Goal: Task Accomplishment & Management: Manage account settings

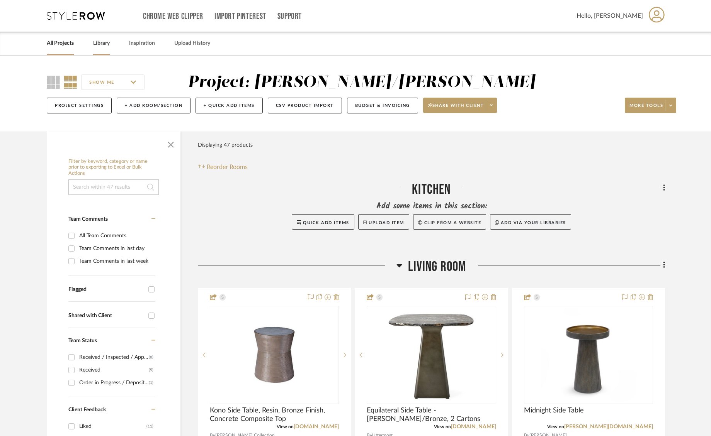
click at [104, 44] on link "Library" at bounding box center [101, 43] width 17 height 10
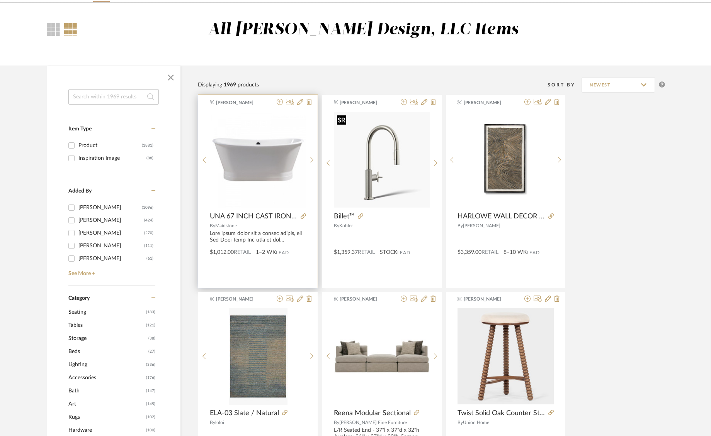
scroll to position [59, 0]
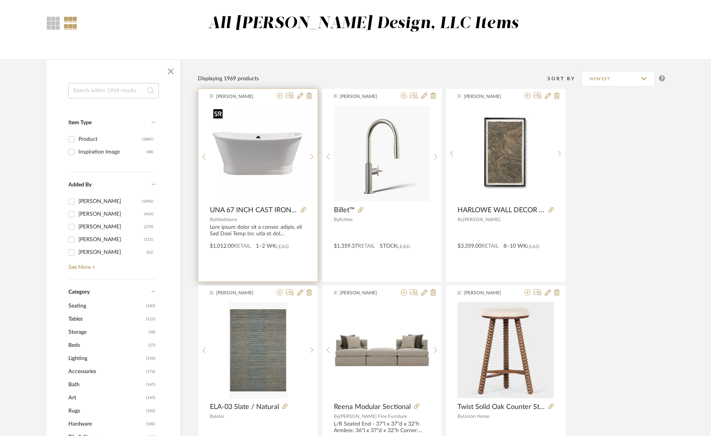
click at [261, 164] on div at bounding box center [258, 156] width 96 height 103
click at [269, 157] on img "0" at bounding box center [258, 154] width 96 height 96
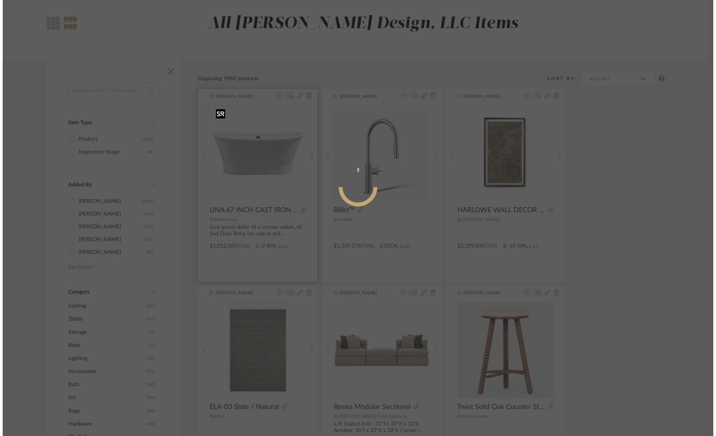
scroll to position [0, 0]
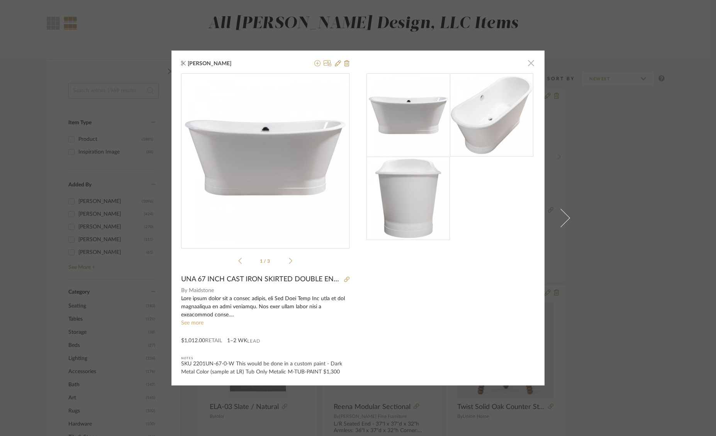
click at [526, 64] on span "button" at bounding box center [530, 62] width 15 height 15
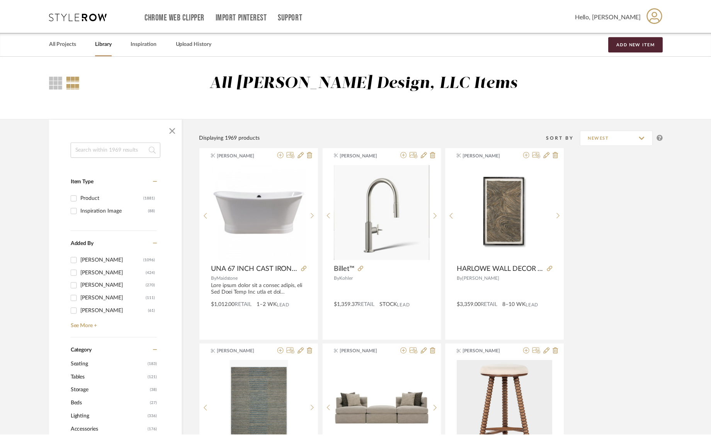
scroll to position [59, 0]
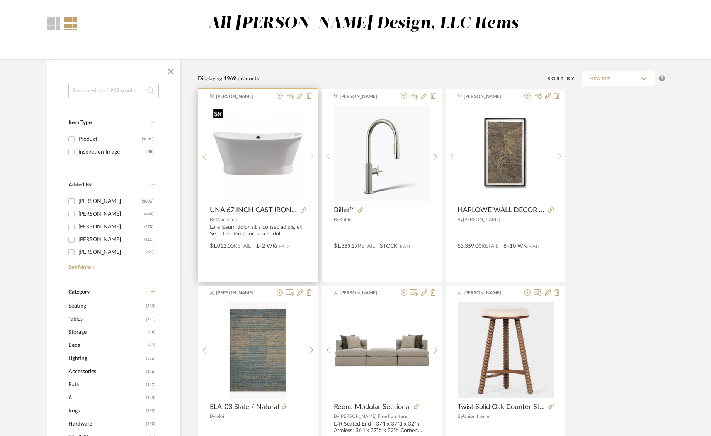
click at [270, 159] on img "0" at bounding box center [258, 154] width 96 height 96
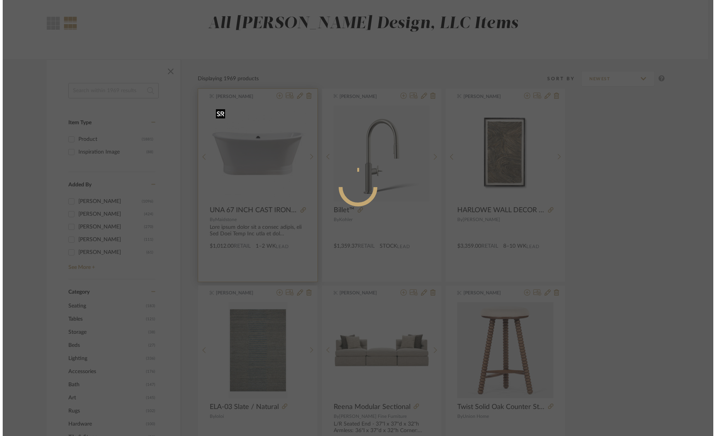
scroll to position [0, 0]
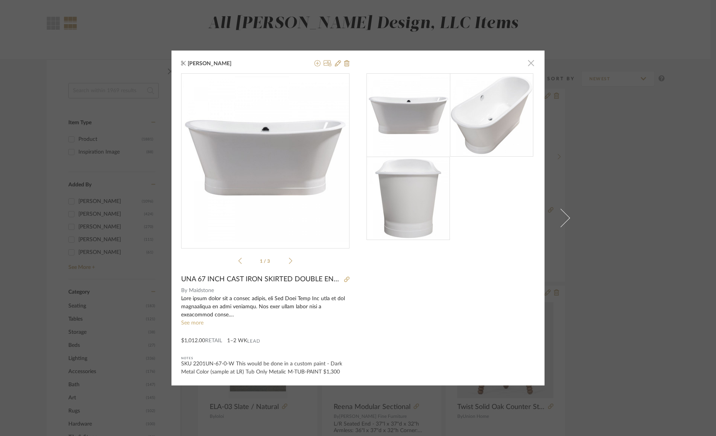
click at [527, 63] on span "button" at bounding box center [530, 62] width 15 height 15
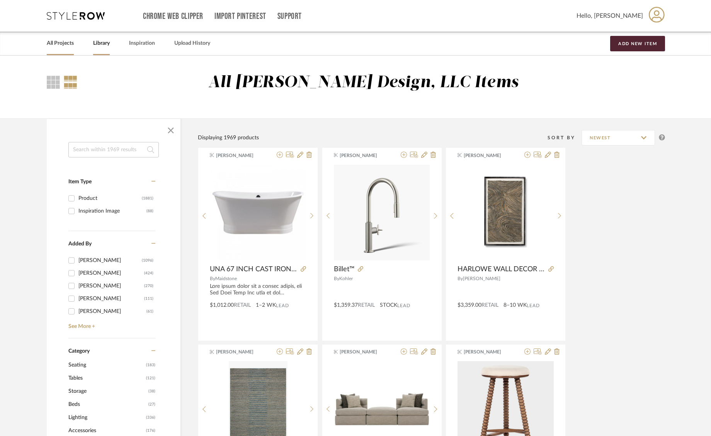
click at [66, 41] on link "All Projects" at bounding box center [60, 43] width 27 height 10
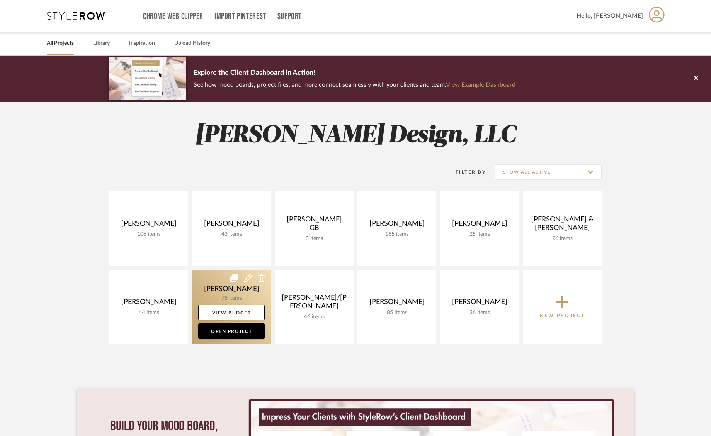
click at [218, 292] on link at bounding box center [231, 307] width 79 height 75
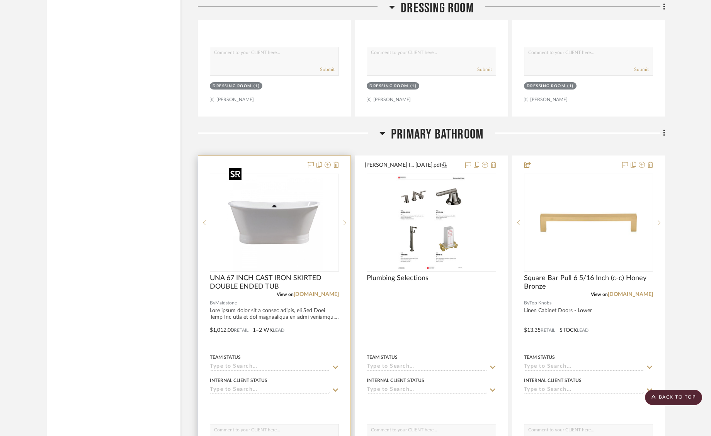
scroll to position [2605, 0]
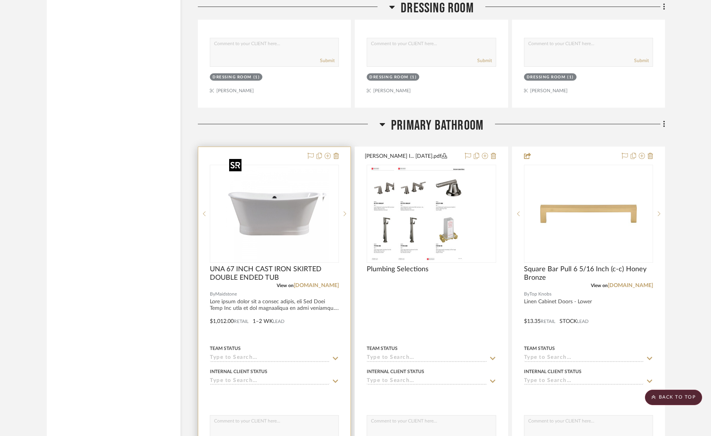
click at [289, 209] on div at bounding box center [274, 214] width 129 height 98
click at [289, 209] on img "0" at bounding box center [274, 214] width 97 height 97
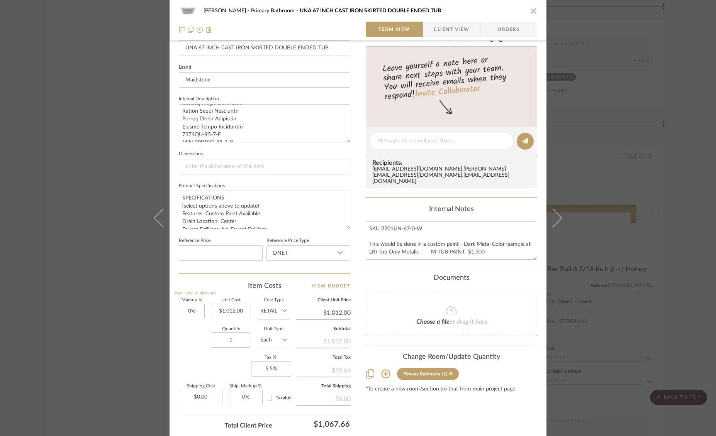
scroll to position [232, 0]
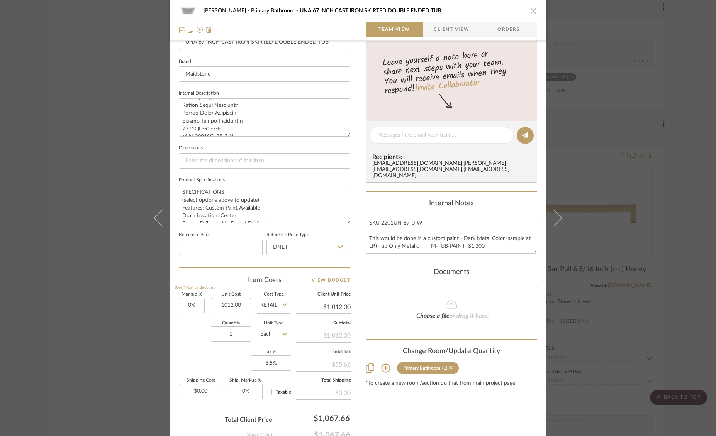
drag, startPoint x: 221, startPoint y: 304, endPoint x: 277, endPoint y: 310, distance: 56.4
click at [222, 304] on input "1012.00" at bounding box center [231, 305] width 40 height 15
type input "$10,012.00"
click at [417, 403] on div "Content here copies to Client View - confirm visibility there. Show in Client D…" at bounding box center [451, 138] width 171 height 636
type input "$10,012.00"
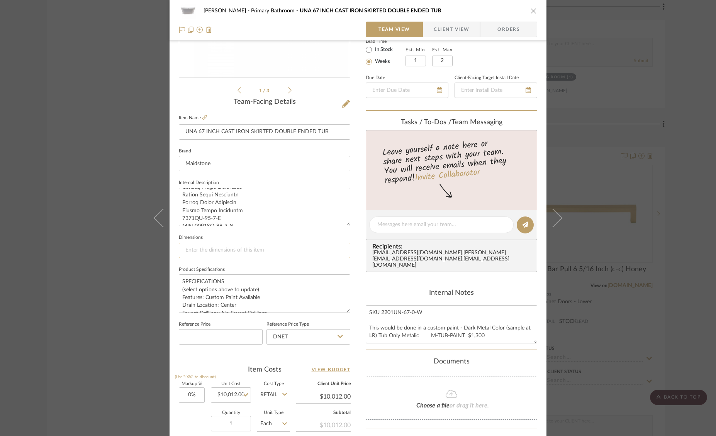
scroll to position [0, 0]
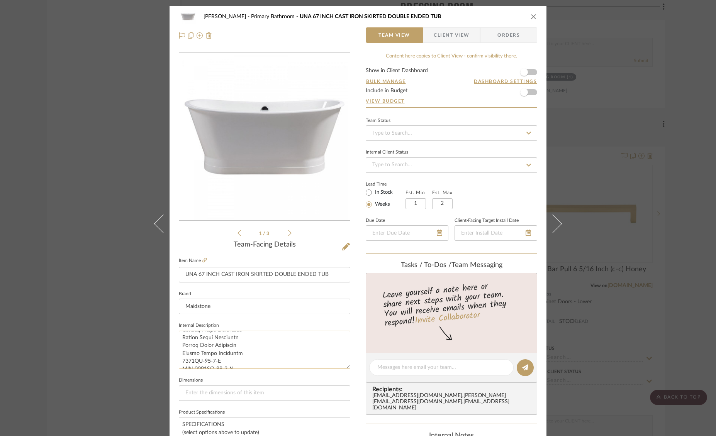
drag, startPoint x: 256, startPoint y: 355, endPoint x: 244, endPoint y: 355, distance: 11.6
click at [252, 355] on textarea at bounding box center [264, 350] width 171 height 38
drag, startPoint x: 245, startPoint y: 353, endPoint x: 197, endPoint y: 346, distance: 48.8
click at [197, 346] on textarea at bounding box center [264, 350] width 171 height 38
click at [229, 342] on textarea at bounding box center [264, 350] width 171 height 38
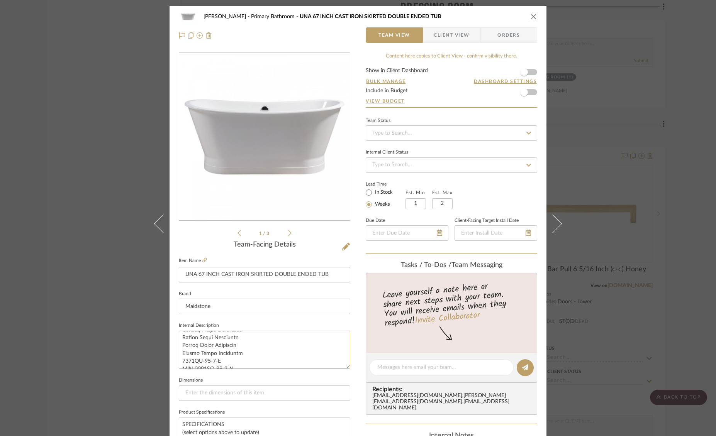
drag, startPoint x: 236, startPoint y: 353, endPoint x: 175, endPoint y: 339, distance: 61.8
click at [175, 339] on div "[PERSON_NAME] Primary Bathroom UNA 67 INCH CAST IRON SKIRTED DOUBLE ENDED TUB T…" at bounding box center [358, 362] width 377 height 713
drag, startPoint x: 239, startPoint y: 337, endPoint x: 179, endPoint y: 343, distance: 60.5
click at [179, 343] on textarea at bounding box center [264, 350] width 171 height 38
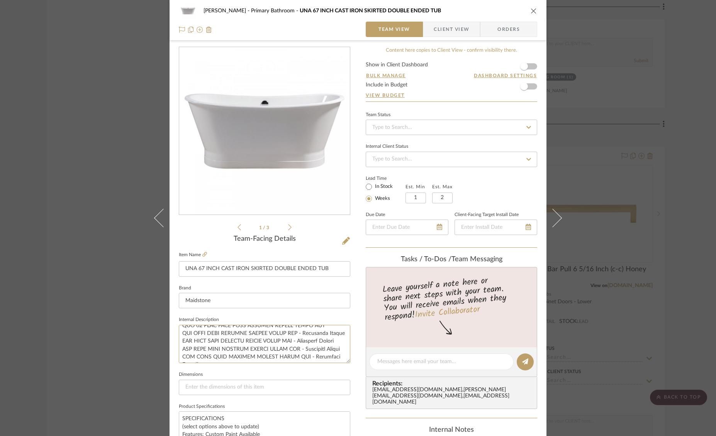
scroll to position [187, 0]
drag, startPoint x: 258, startPoint y: 355, endPoint x: 173, endPoint y: 351, distance: 84.3
click at [173, 351] on div "[PERSON_NAME] Primary Bathroom UNA 67 INCH CAST IRON SKIRTED DOUBLE ENDED TUB T…" at bounding box center [358, 356] width 377 height 713
drag, startPoint x: 329, startPoint y: 353, endPoint x: 178, endPoint y: 348, distance: 151.9
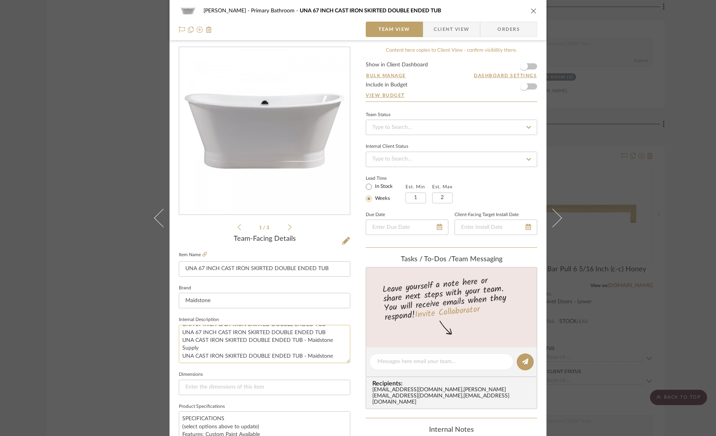
click at [179, 348] on textarea "With clean lines and a smooth finish, the Una Cast Iron Tub will be the centerp…" at bounding box center [264, 344] width 171 height 38
drag, startPoint x: 293, startPoint y: 351, endPoint x: 176, endPoint y: 348, distance: 117.1
click at [179, 348] on textarea "With clean lines and a smooth finish, the Una Cast Iron Tub will be the centerp…" at bounding box center [264, 344] width 171 height 38
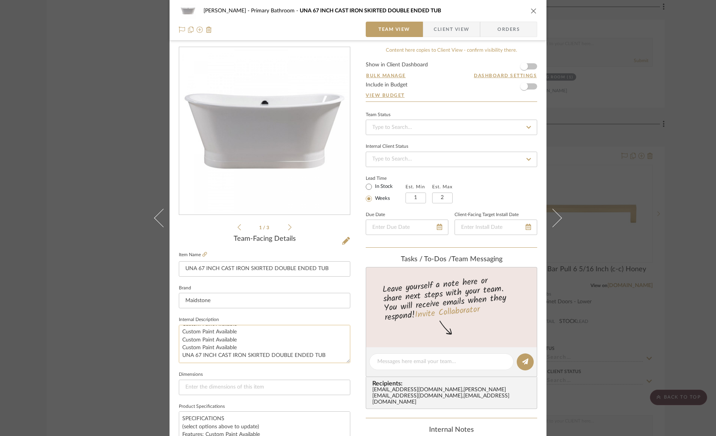
click at [245, 333] on textarea "With clean lines and a smooth finish, the Una Cast Iron Tub will be the centerp…" at bounding box center [264, 344] width 171 height 38
drag, startPoint x: 245, startPoint y: 333, endPoint x: 182, endPoint y: 335, distance: 63.0
click at [182, 335] on textarea "With clean lines and a smooth finish, the Una Cast Iron Tub will be the centerp…" at bounding box center [264, 344] width 171 height 38
drag, startPoint x: 243, startPoint y: 341, endPoint x: 183, endPoint y: 328, distance: 60.4
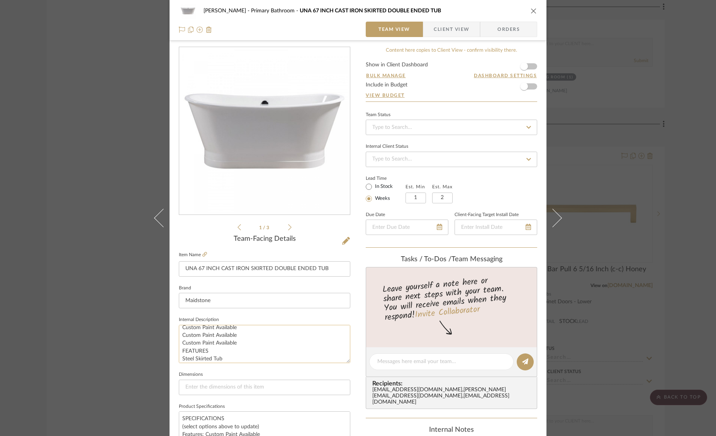
click at [183, 328] on textarea "With clean lines and a smooth finish, the Una Cast Iron Tub will be the centerp…" at bounding box center [264, 344] width 171 height 38
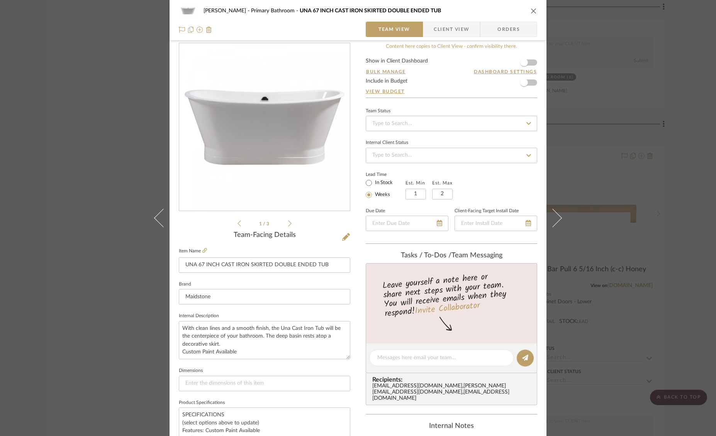
type textarea "With clean lines and a smooth finish, the Una Cast Iron Tub will be the centerp…"
click at [531, 64] on form "Show in Client Dashboard Bulk Manage Dashboard Settings Include in Budget View …" at bounding box center [451, 77] width 171 height 39
click at [529, 63] on span "button" at bounding box center [524, 62] width 17 height 17
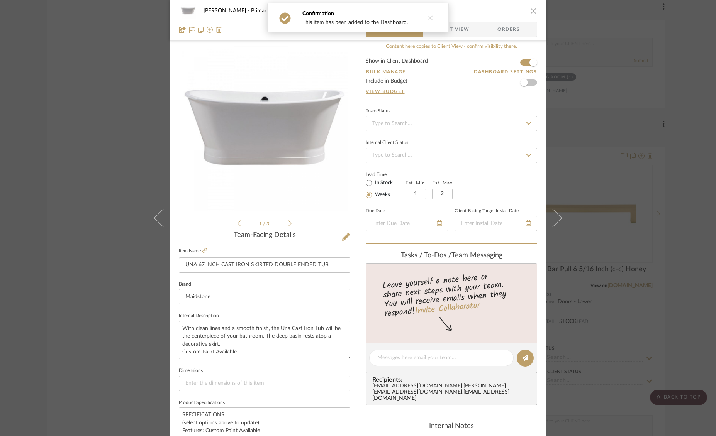
click at [429, 19] on icon at bounding box center [430, 17] width 5 height 5
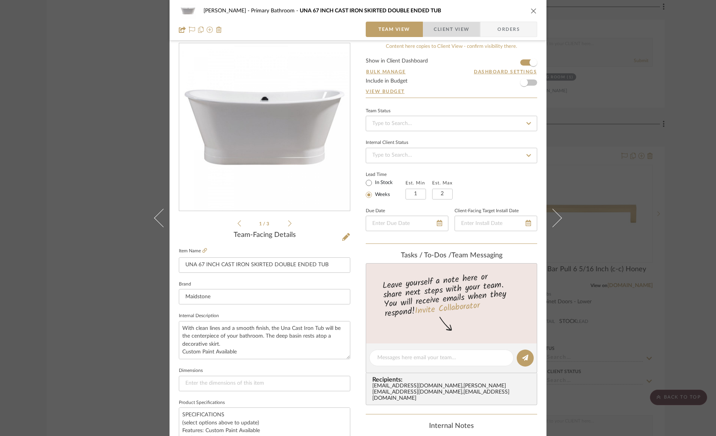
click at [442, 34] on span "Client View" at bounding box center [452, 29] width 36 height 15
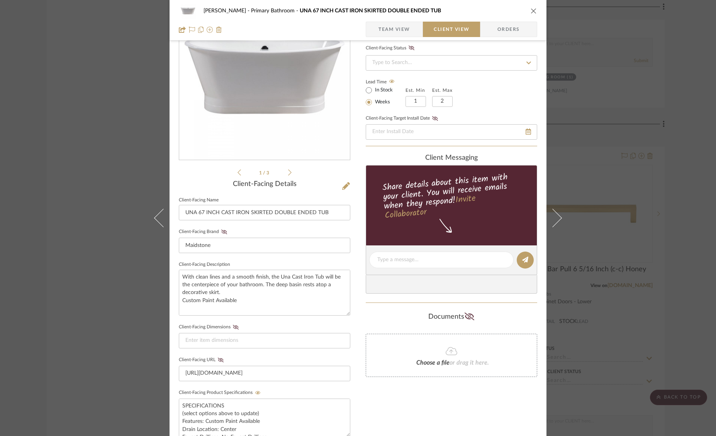
scroll to position [66, 0]
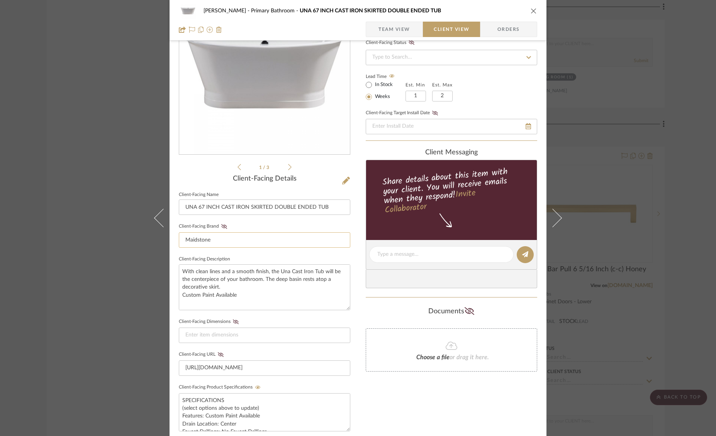
click at [229, 241] on input "Maidstone" at bounding box center [264, 239] width 171 height 15
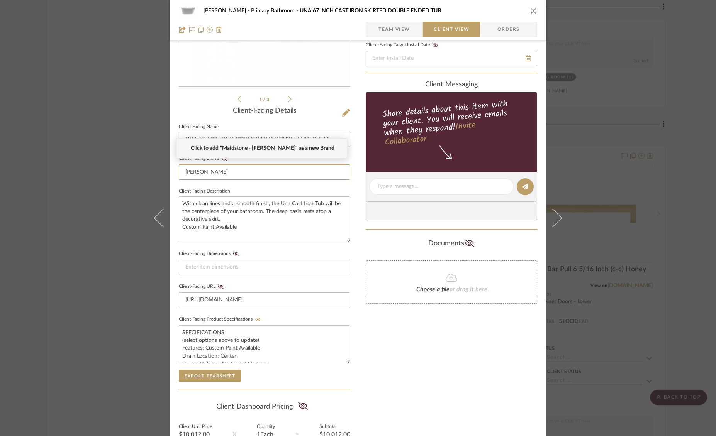
scroll to position [212, 0]
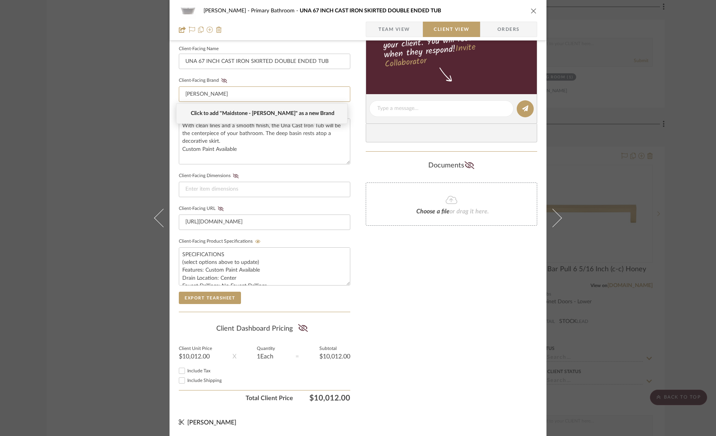
type input "[PERSON_NAME]"
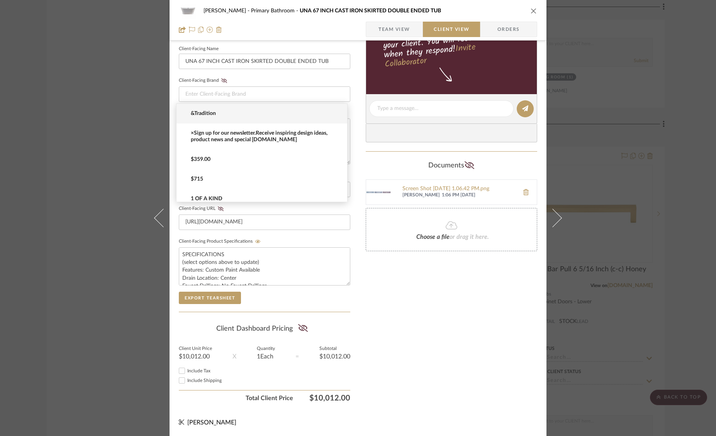
click at [531, 10] on icon "close" at bounding box center [534, 11] width 6 height 6
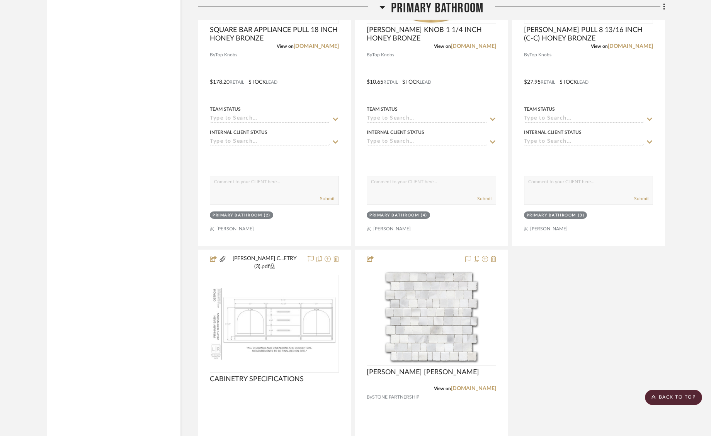
scroll to position [3185, 0]
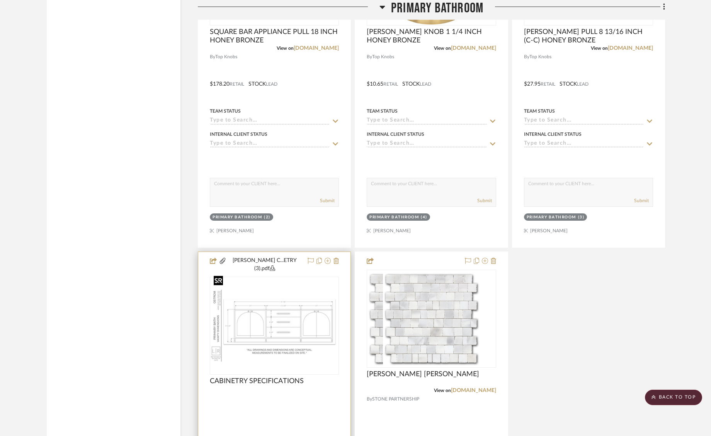
click at [294, 291] on div at bounding box center [274, 326] width 129 height 98
click at [294, 291] on img "0" at bounding box center [273, 326] width 127 height 72
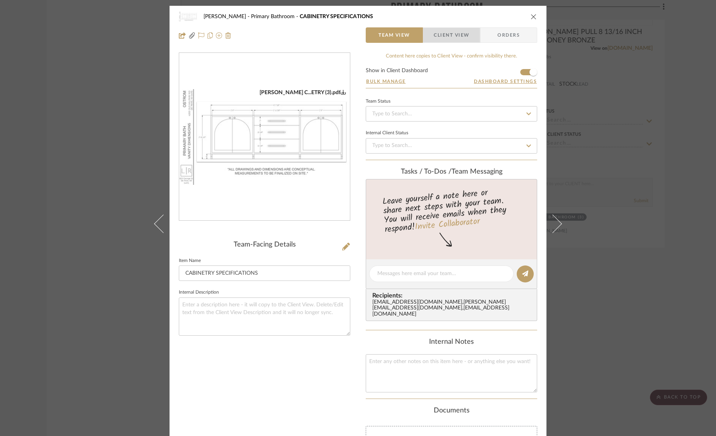
click at [453, 31] on span "Client View" at bounding box center [452, 34] width 36 height 15
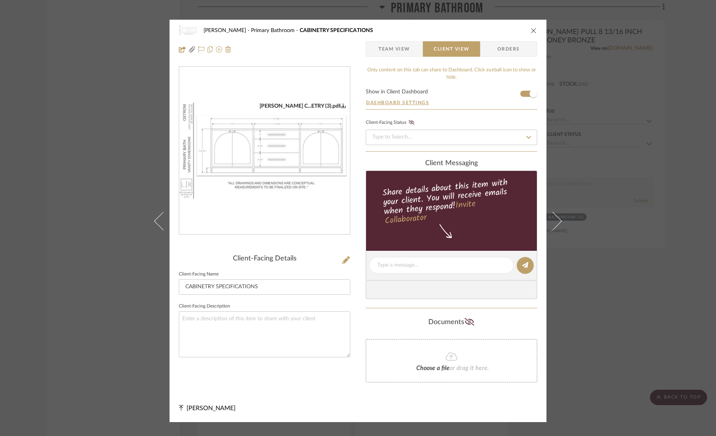
click at [531, 31] on icon "close" at bounding box center [534, 30] width 6 height 6
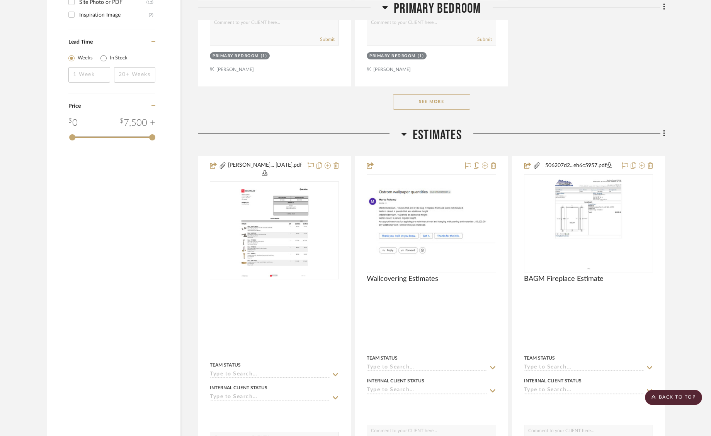
scroll to position [1154, 0]
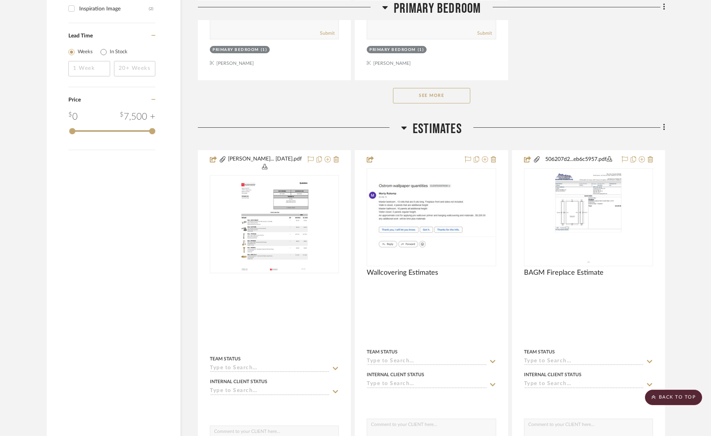
click at [433, 88] on button "See More" at bounding box center [431, 95] width 77 height 15
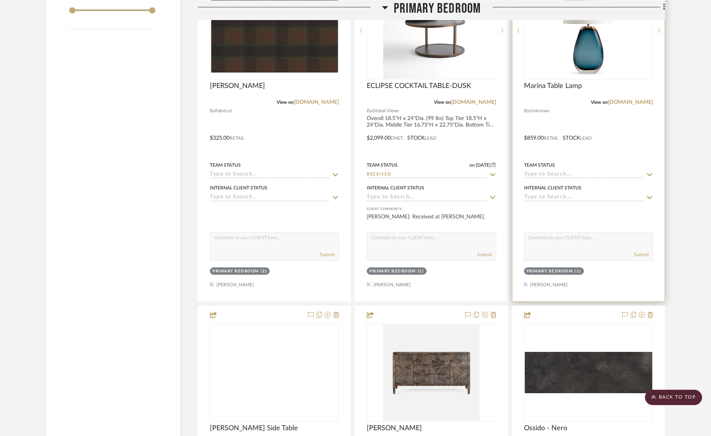
scroll to position [1287, 0]
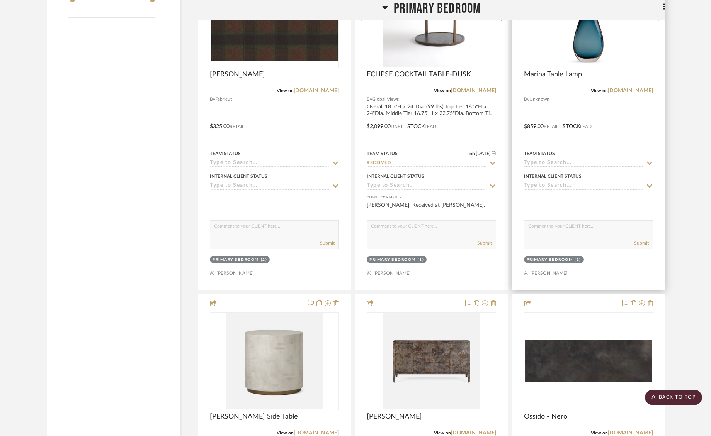
click at [591, 49] on img "0" at bounding box center [588, 19] width 97 height 97
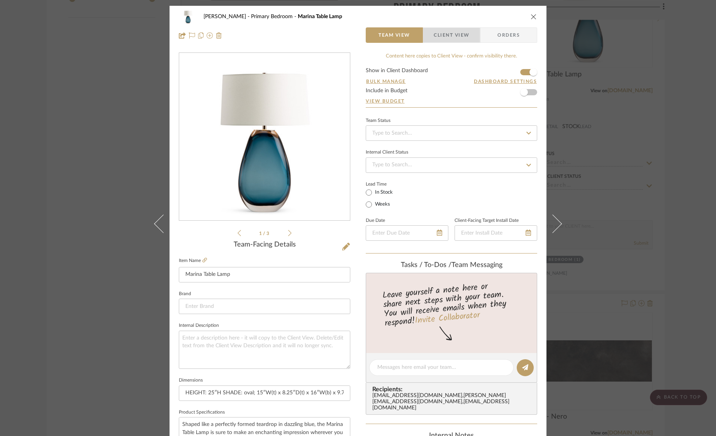
click at [429, 29] on span "button" at bounding box center [428, 34] width 10 height 15
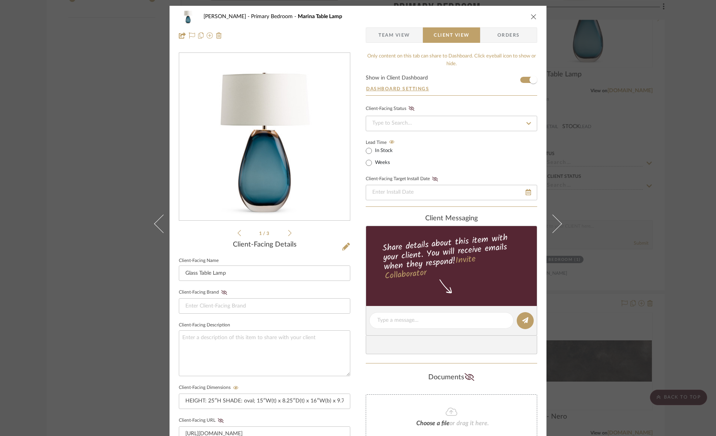
click at [532, 17] on icon "close" at bounding box center [534, 17] width 6 height 6
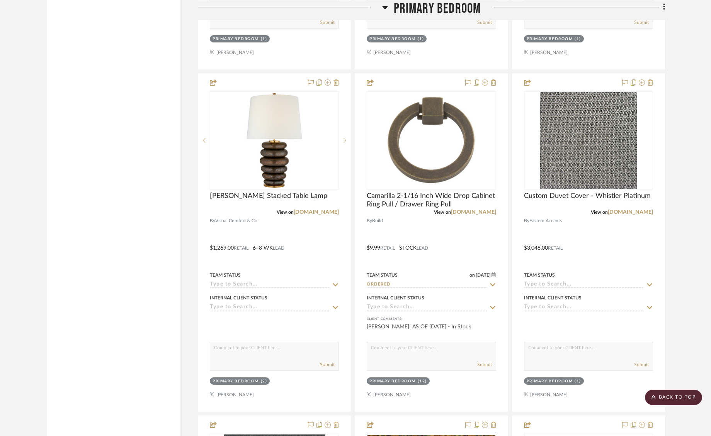
scroll to position [2194, 0]
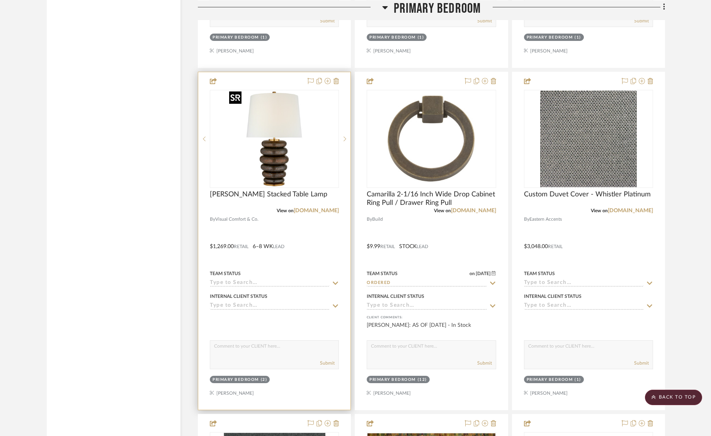
click at [278, 144] on img "0" at bounding box center [274, 139] width 97 height 97
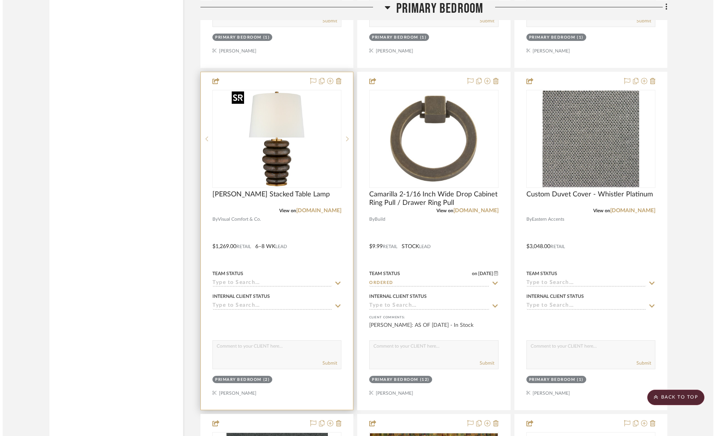
scroll to position [0, 0]
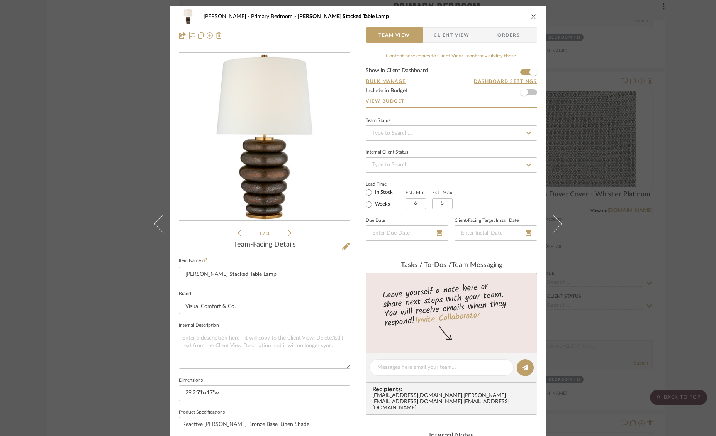
click at [440, 32] on span "Client View" at bounding box center [452, 34] width 36 height 15
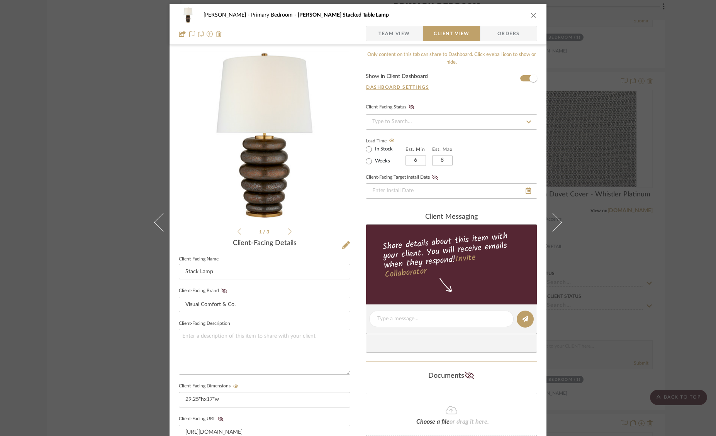
scroll to position [3, 0]
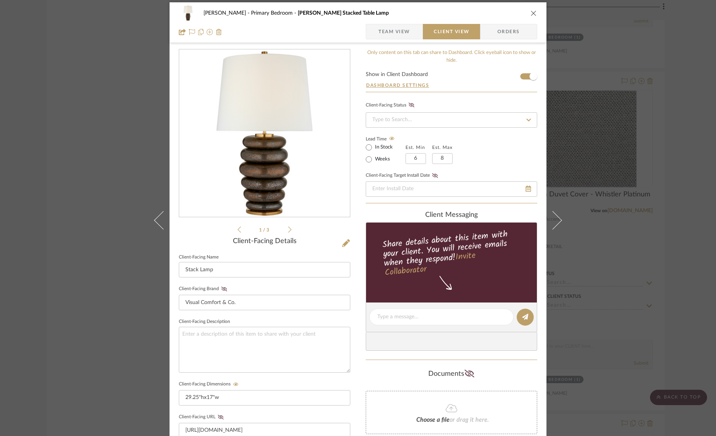
click at [531, 14] on icon "close" at bounding box center [534, 13] width 6 height 6
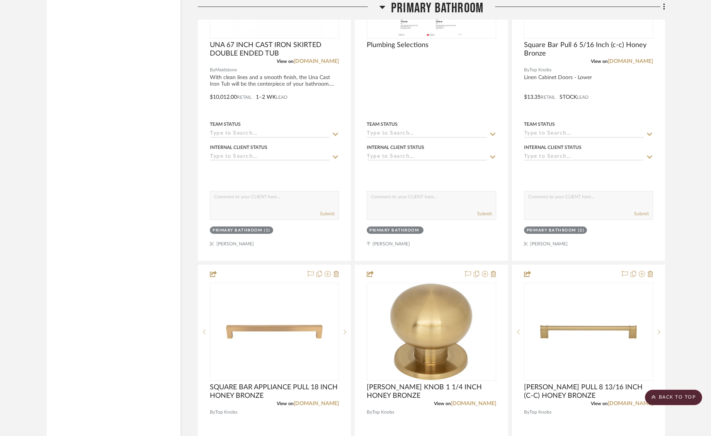
scroll to position [5074, 0]
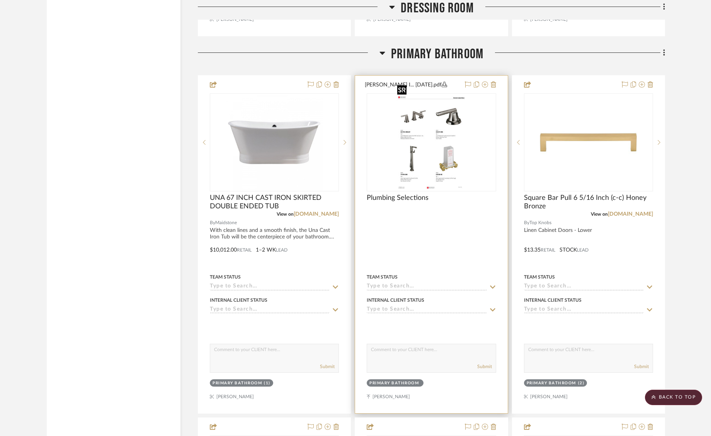
click at [443, 142] on img "0" at bounding box center [431, 142] width 75 height 97
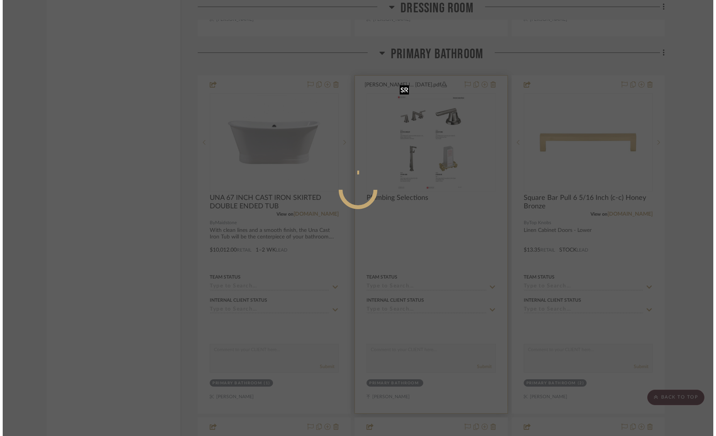
scroll to position [0, 0]
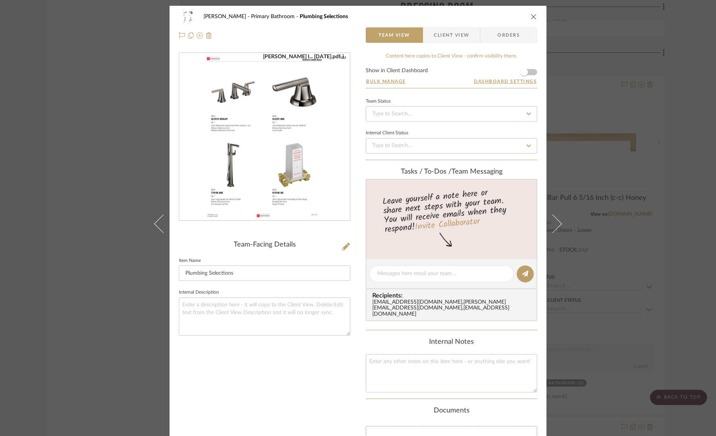
click at [196, 177] on div "[PERSON_NAME] I... [DATE].pdf" at bounding box center [264, 137] width 171 height 168
click at [265, 173] on img "0" at bounding box center [265, 137] width 130 height 168
click at [531, 15] on icon "close" at bounding box center [534, 17] width 6 height 6
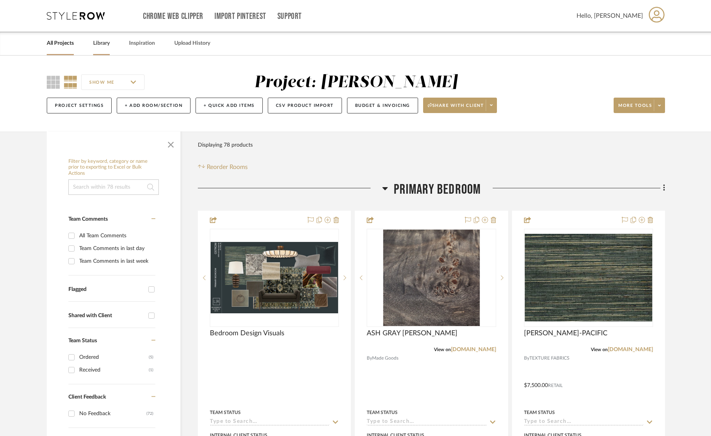
click at [107, 44] on link "Library" at bounding box center [101, 43] width 17 height 10
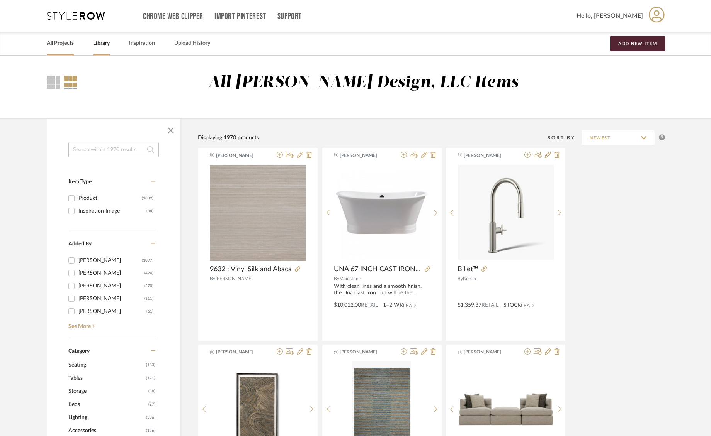
click at [66, 46] on link "All Projects" at bounding box center [60, 43] width 27 height 10
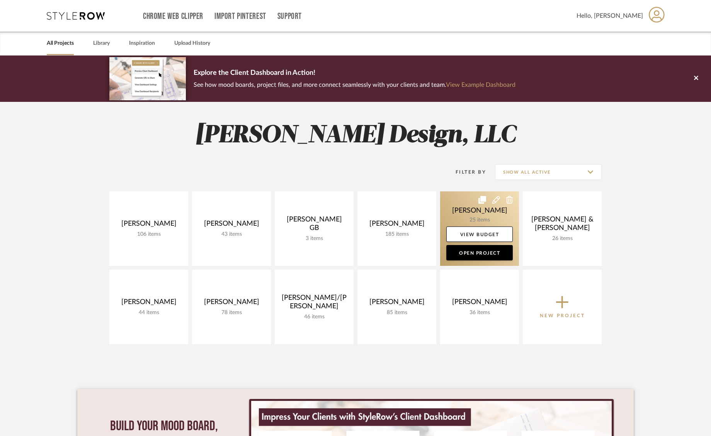
click at [463, 202] on link at bounding box center [479, 229] width 79 height 75
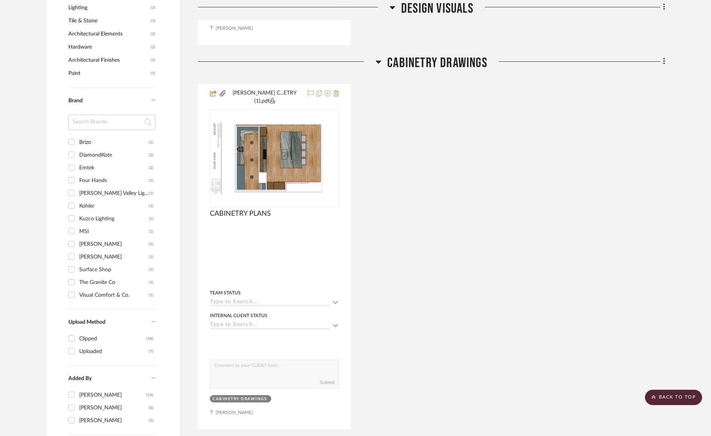
scroll to position [513, 0]
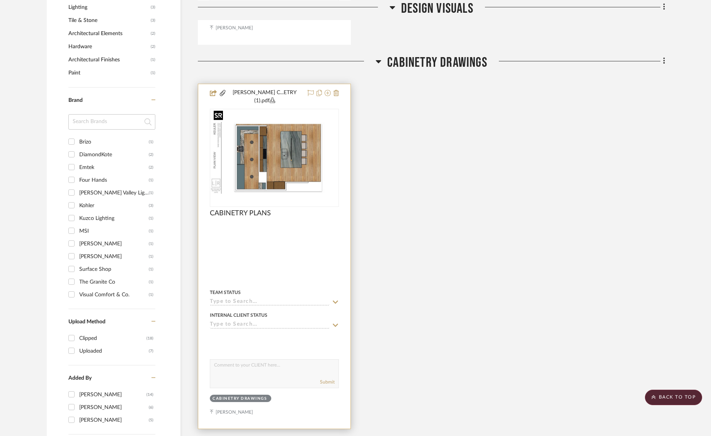
click at [315, 151] on div at bounding box center [274, 158] width 129 height 98
click at [306, 151] on img "0" at bounding box center [273, 158] width 127 height 72
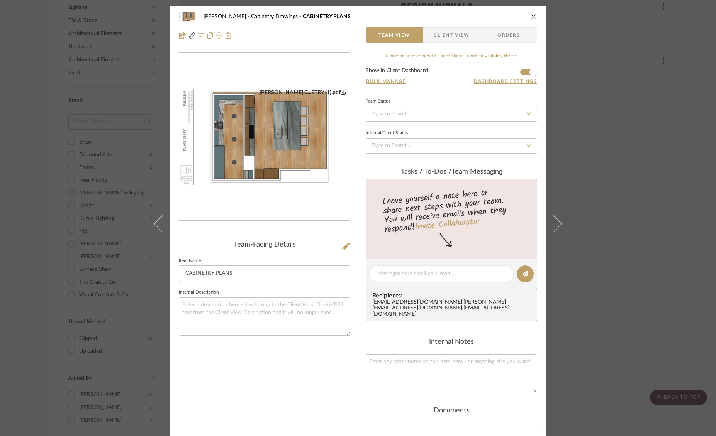
click at [307, 151] on img "0" at bounding box center [264, 137] width 171 height 96
click at [533, 15] on icon "close" at bounding box center [534, 17] width 6 height 6
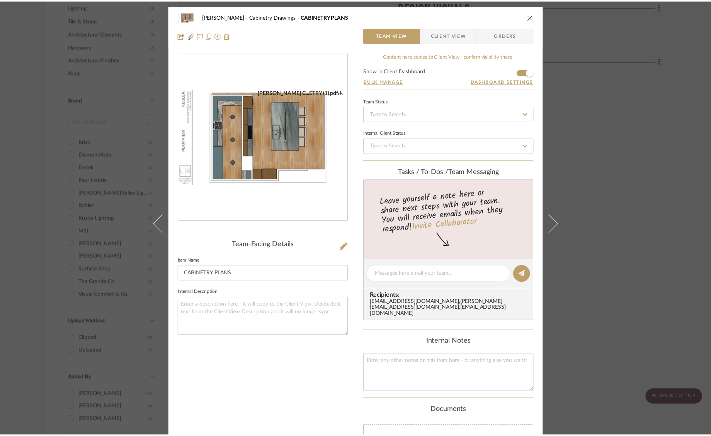
scroll to position [513, 0]
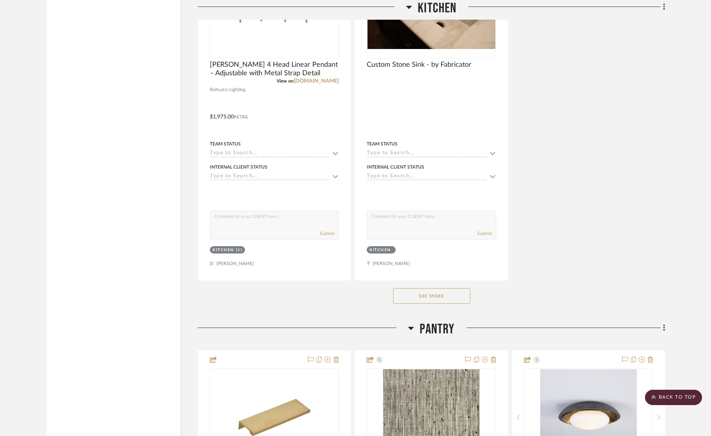
click at [430, 288] on button "See More" at bounding box center [431, 295] width 77 height 15
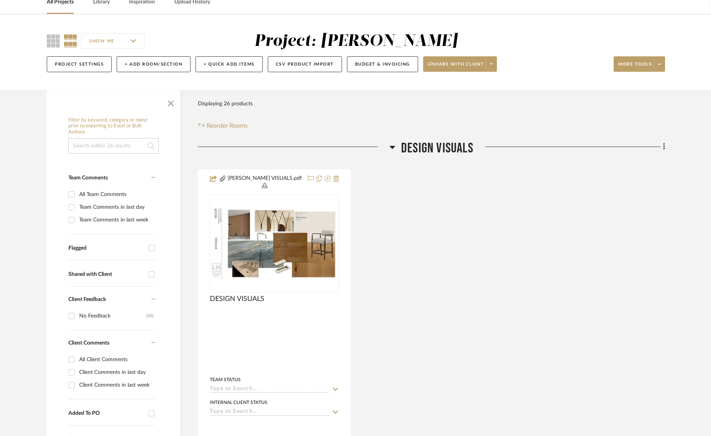
scroll to position [0, 0]
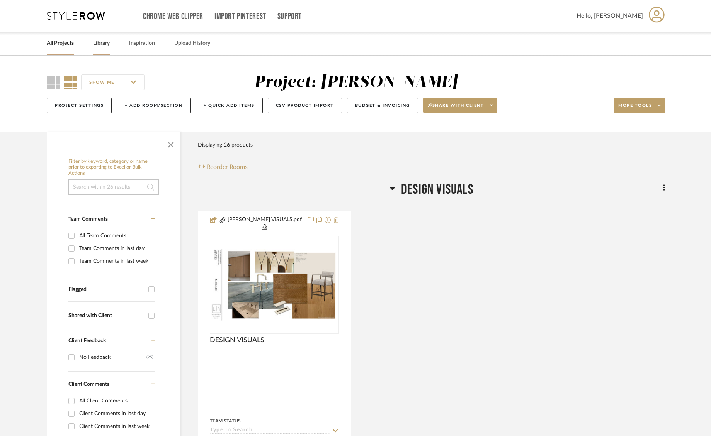
click at [103, 44] on link "Library" at bounding box center [101, 43] width 17 height 10
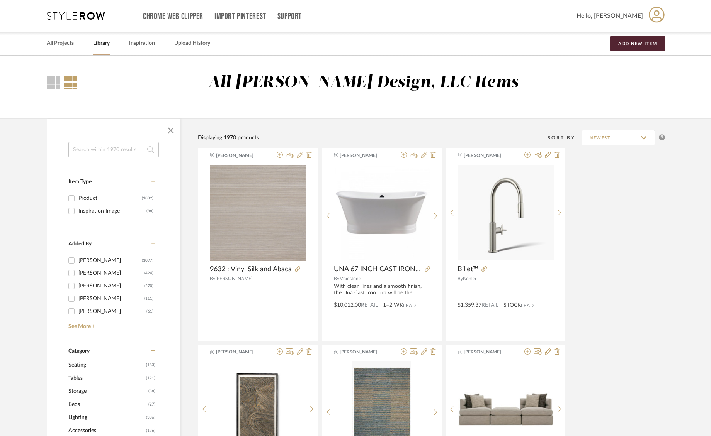
click at [115, 151] on input at bounding box center [113, 149] width 90 height 15
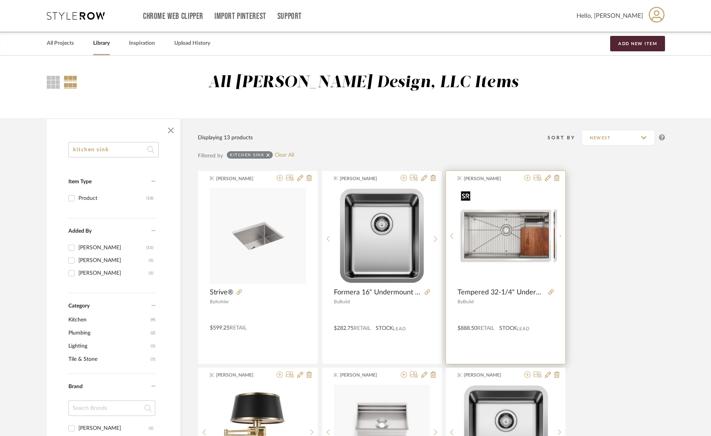
type input "kitchen sink"
click at [537, 224] on img "0" at bounding box center [506, 236] width 96 height 96
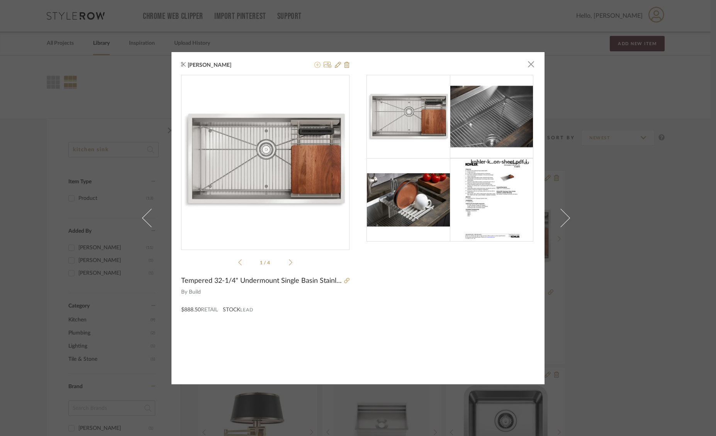
click at [315, 63] on icon at bounding box center [317, 65] width 6 height 6
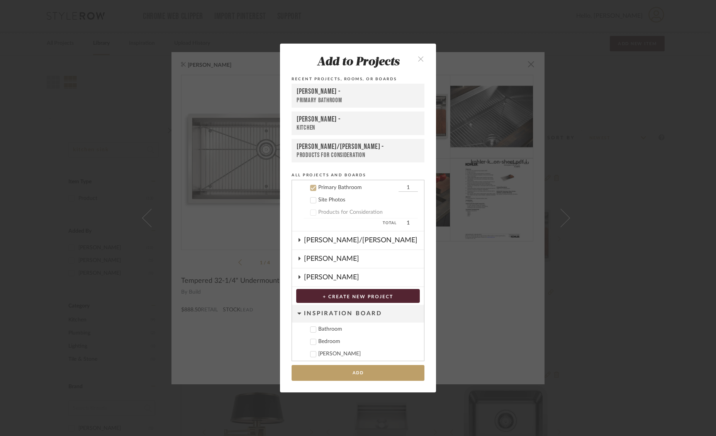
scroll to position [198, 0]
click at [312, 186] on icon at bounding box center [313, 187] width 5 height 4
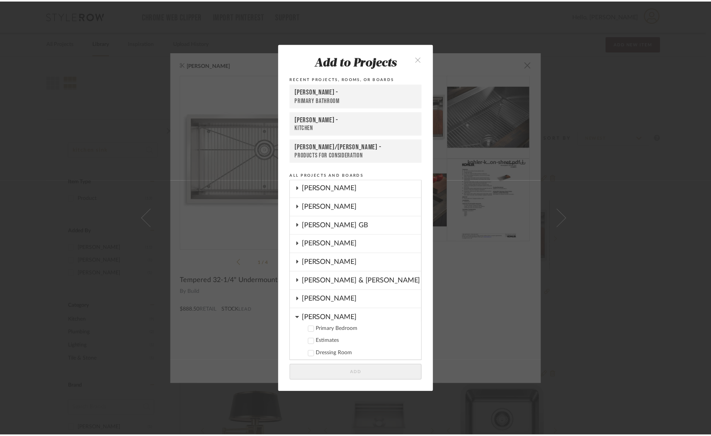
scroll to position [16, 0]
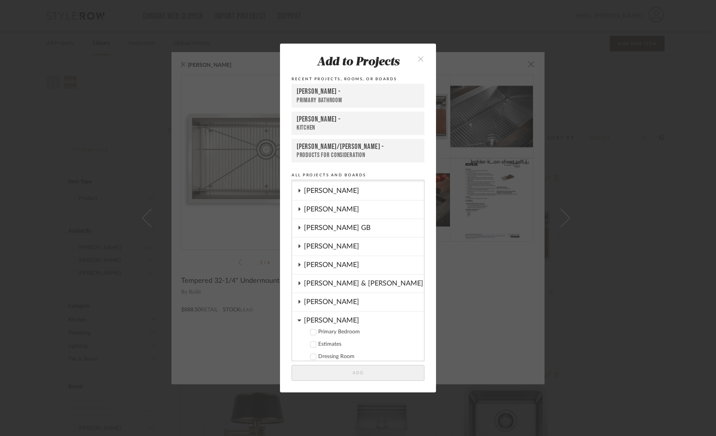
click at [315, 262] on div "[PERSON_NAME]" at bounding box center [364, 265] width 120 height 18
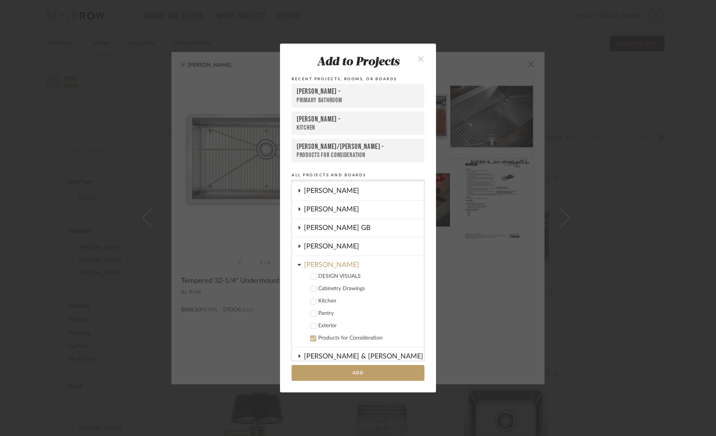
click at [312, 338] on icon at bounding box center [312, 338] width 5 height 5
click at [311, 300] on icon at bounding box center [312, 301] width 5 height 5
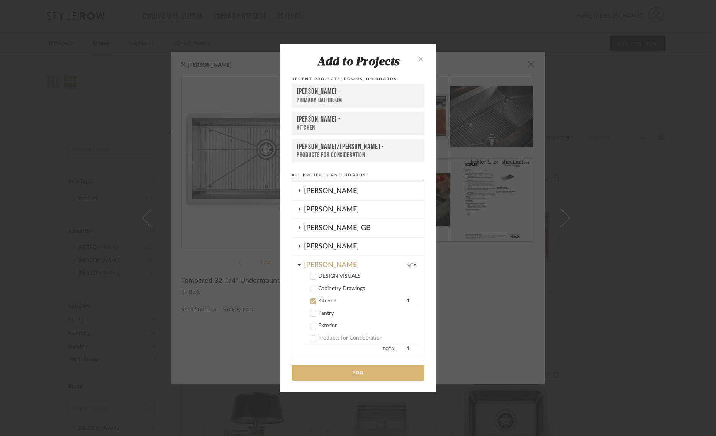
click at [367, 370] on button "Add" at bounding box center [358, 373] width 133 height 16
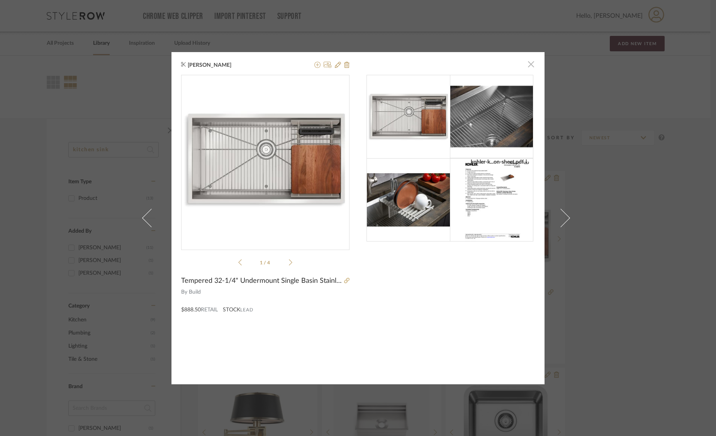
click at [529, 66] on span "button" at bounding box center [530, 64] width 15 height 15
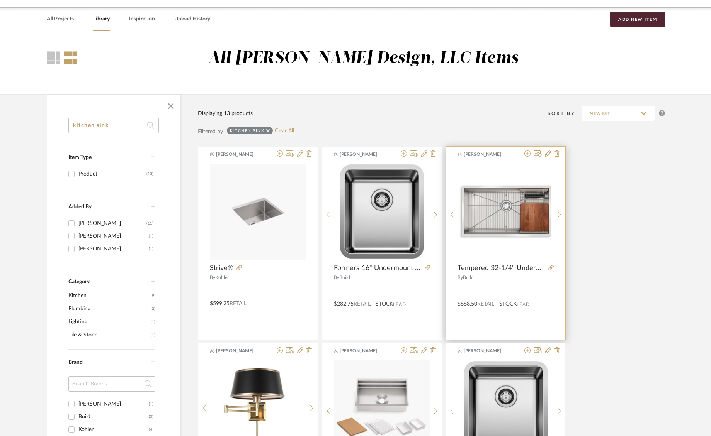
scroll to position [34, 0]
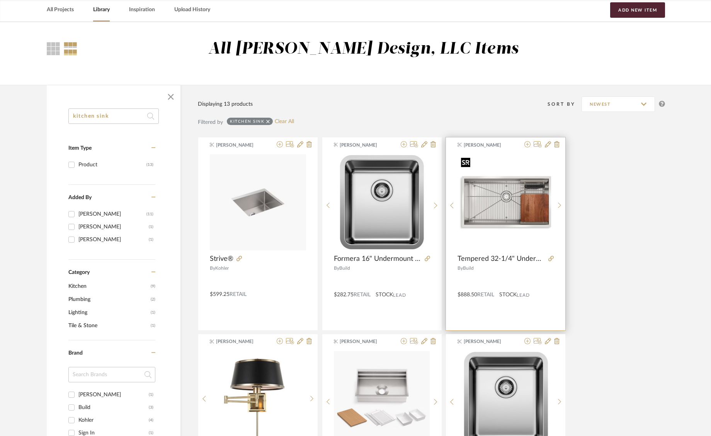
click at [498, 207] on img "0" at bounding box center [506, 202] width 96 height 96
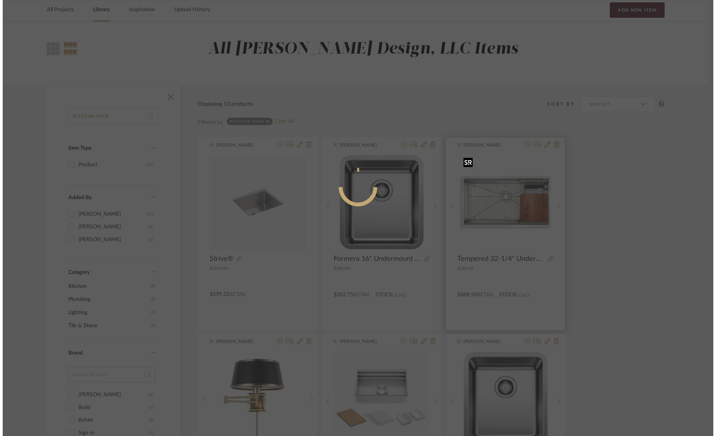
scroll to position [0, 0]
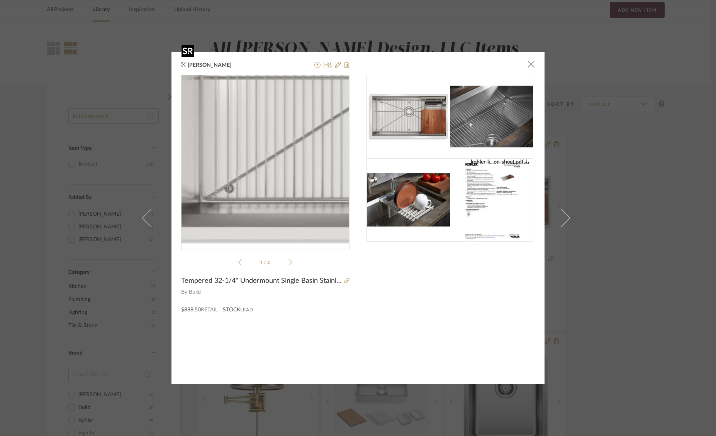
click at [219, 176] on img "0" at bounding box center [265, 159] width 168 height 168
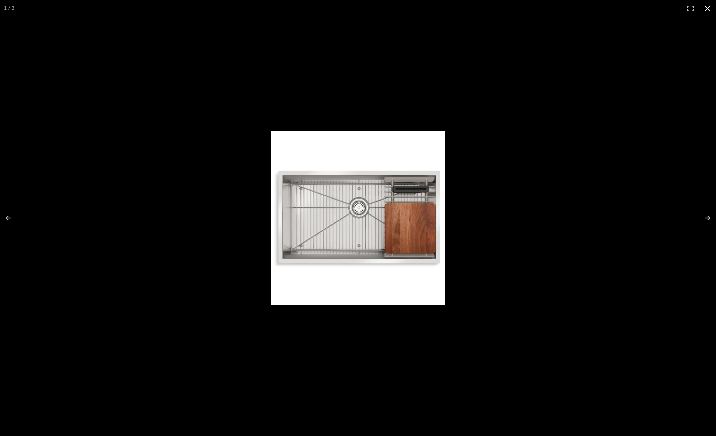
click at [708, 5] on button at bounding box center [707, 8] width 17 height 17
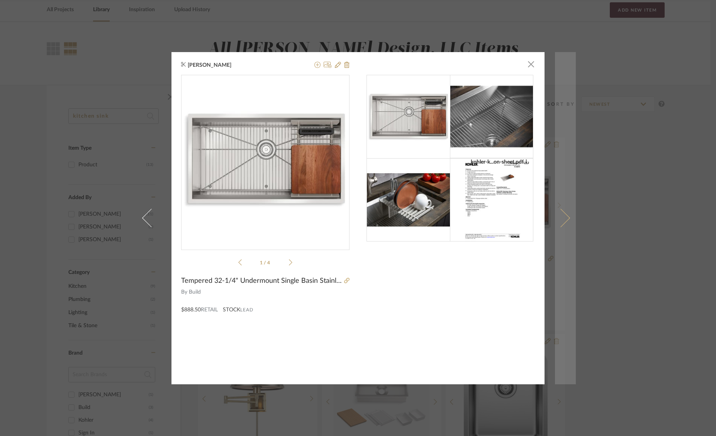
click at [558, 226] on span at bounding box center [560, 218] width 19 height 19
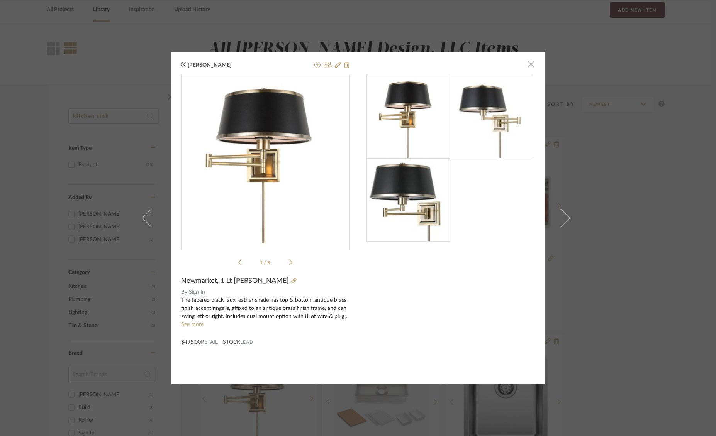
click at [528, 63] on span "button" at bounding box center [530, 64] width 15 height 15
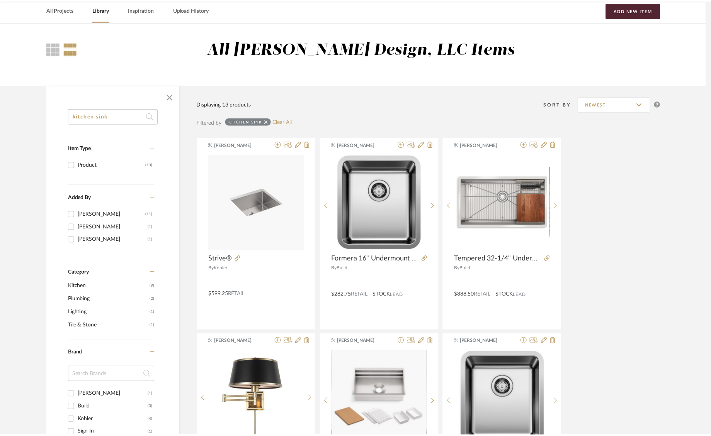
scroll to position [34, 0]
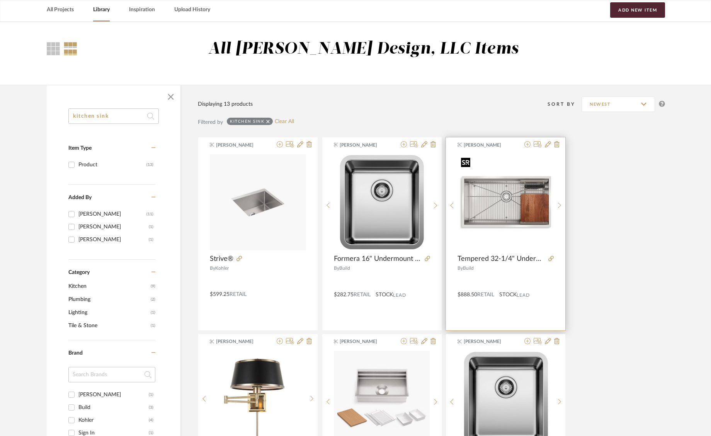
click at [487, 209] on img "0" at bounding box center [506, 202] width 96 height 96
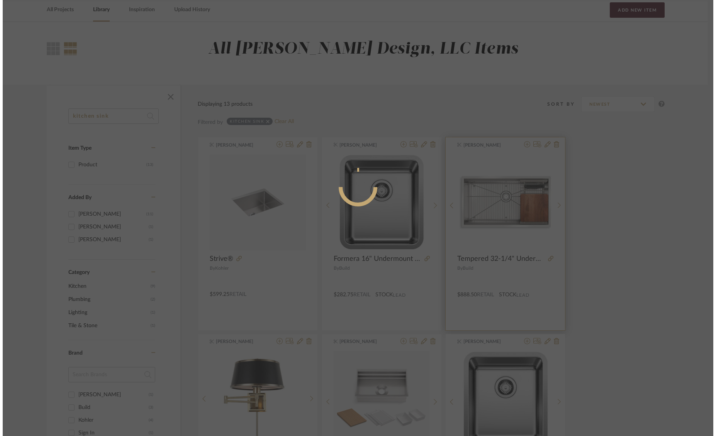
scroll to position [0, 0]
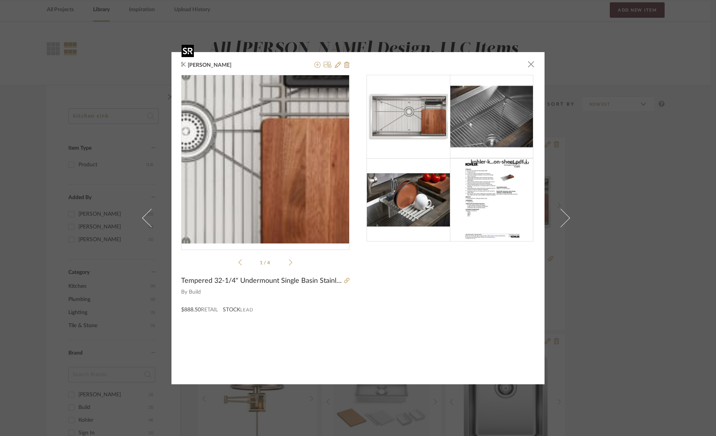
click at [290, 159] on img "0" at bounding box center [265, 159] width 168 height 168
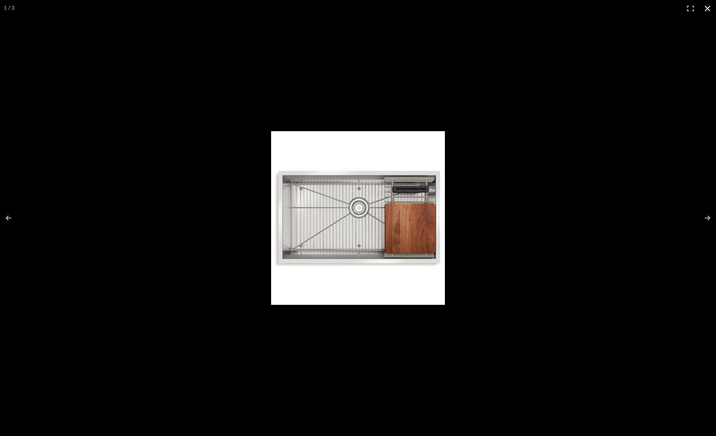
click at [707, 5] on button at bounding box center [707, 8] width 17 height 17
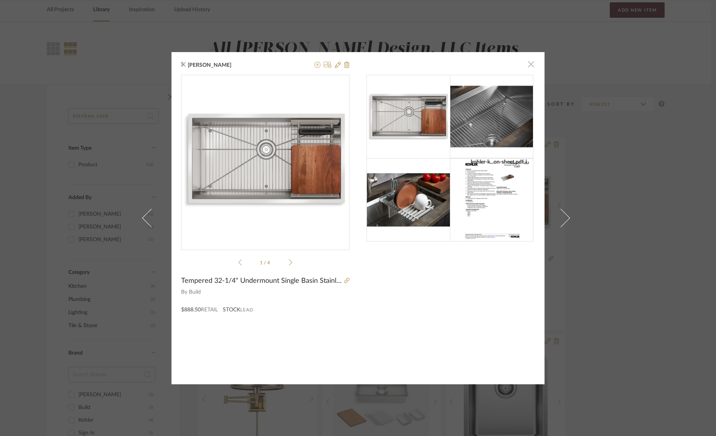
click at [528, 64] on span "button" at bounding box center [530, 64] width 15 height 15
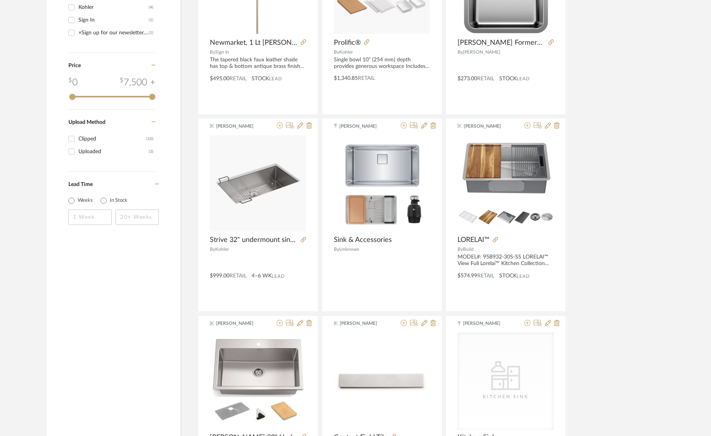
scroll to position [446, 0]
click at [250, 194] on img "0" at bounding box center [258, 184] width 96 height 96
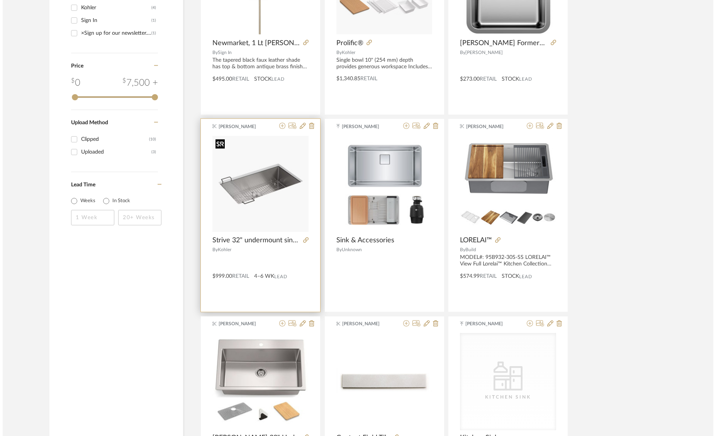
scroll to position [0, 0]
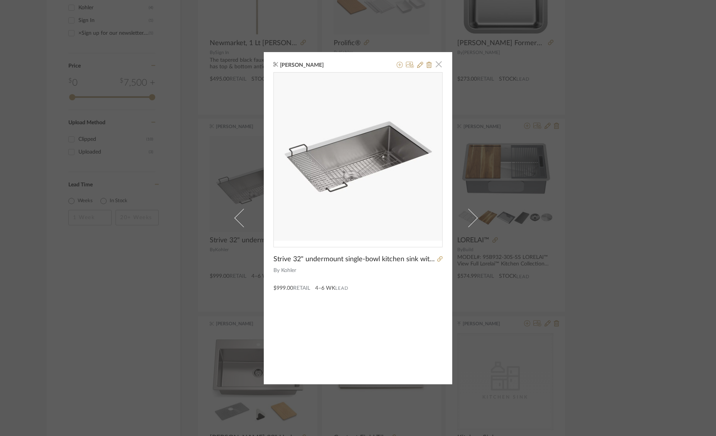
click at [439, 64] on span "button" at bounding box center [438, 64] width 15 height 15
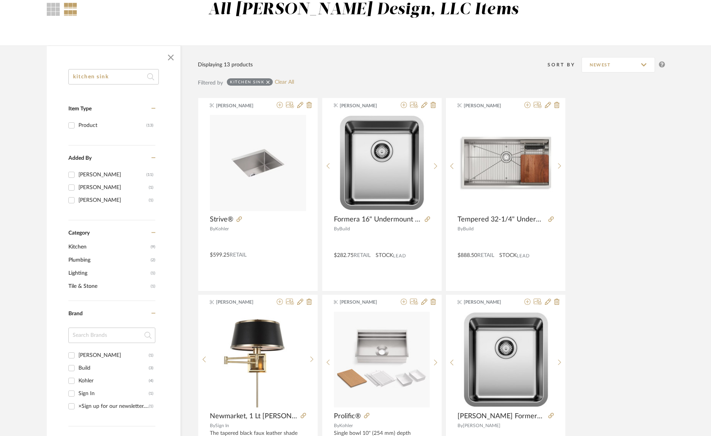
scroll to position [60, 0]
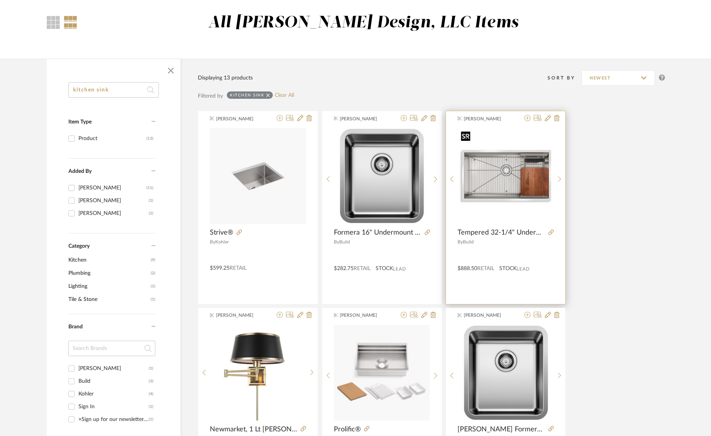
click at [502, 177] on img "0" at bounding box center [506, 176] width 96 height 96
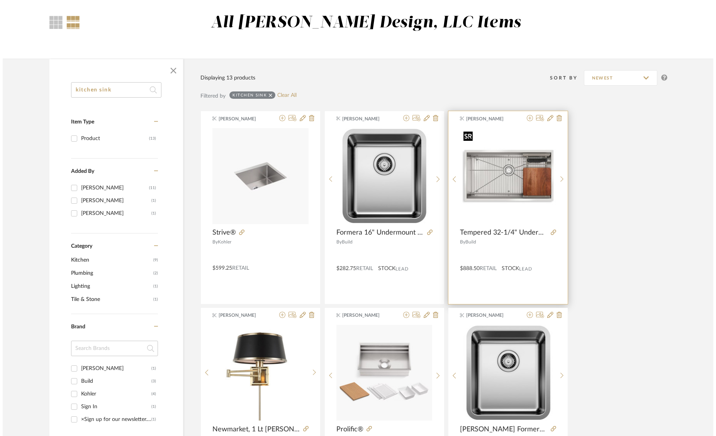
scroll to position [0, 0]
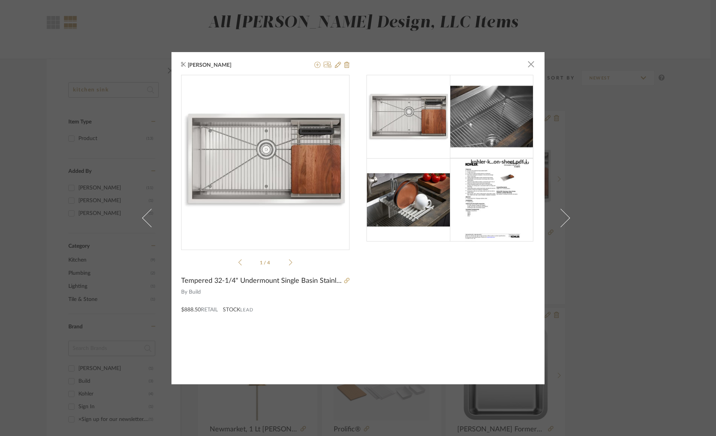
click at [534, 66] on div "[PERSON_NAME] × [PERSON_NAME]-k...on-sheet.pdf kohler-k...on-sheet.pdf 1 / 4 Te…" at bounding box center [357, 218] width 373 height 332
click at [528, 65] on span "button" at bounding box center [530, 64] width 15 height 15
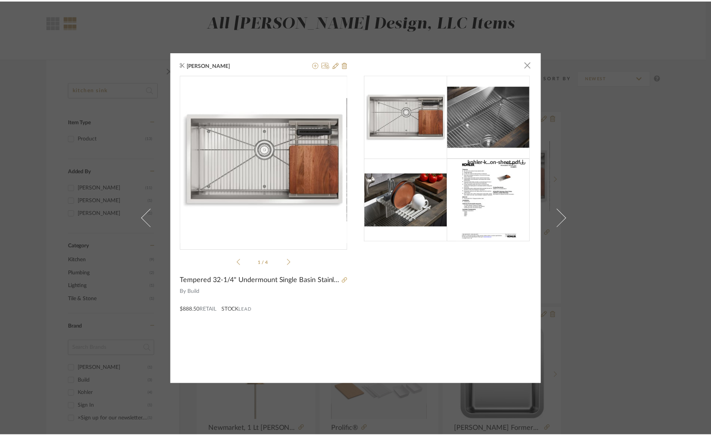
scroll to position [60, 0]
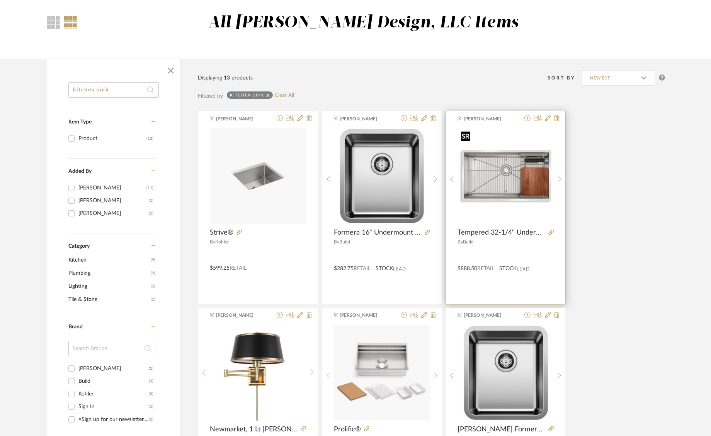
click at [501, 164] on img "0" at bounding box center [506, 176] width 96 height 96
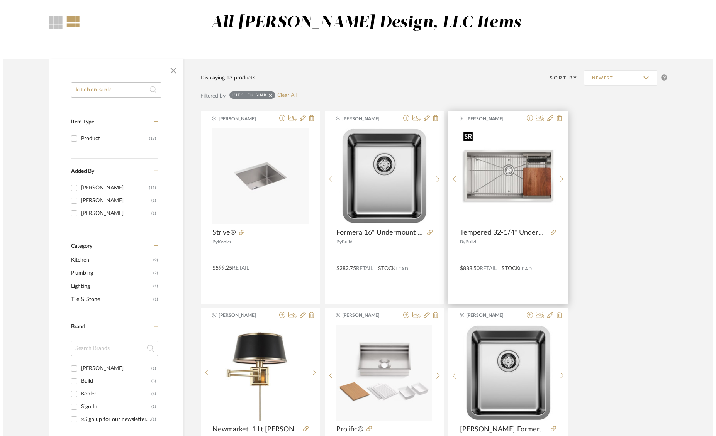
scroll to position [0, 0]
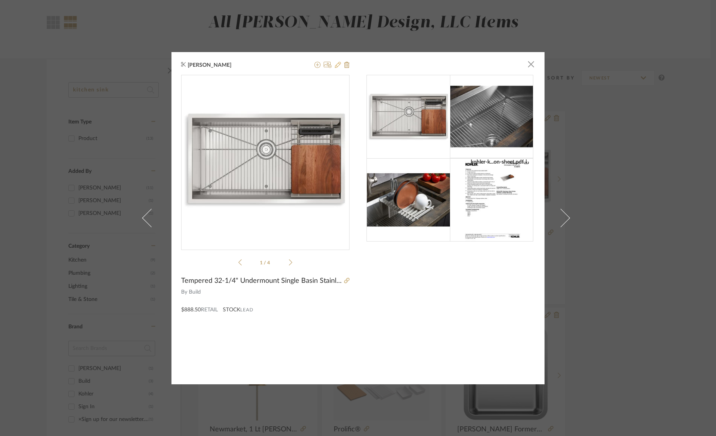
click at [335, 67] on icon at bounding box center [338, 65] width 6 height 6
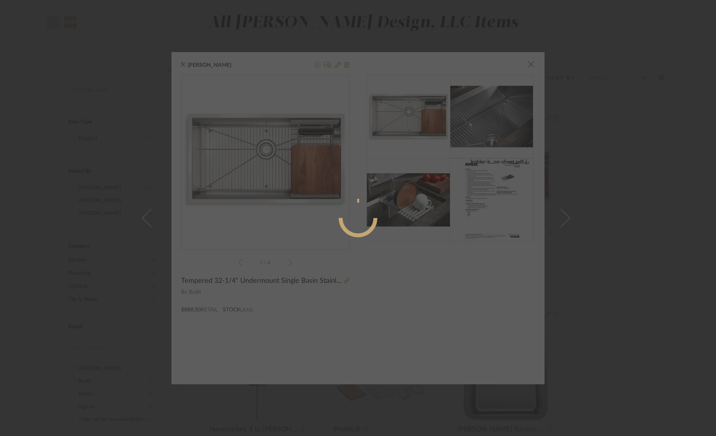
radio input "true"
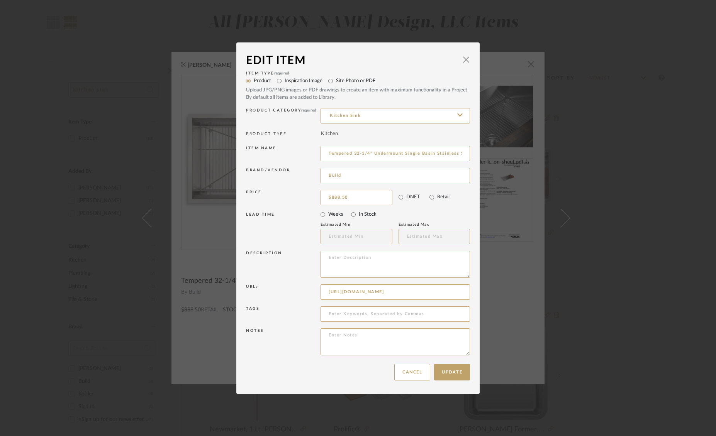
drag, startPoint x: 341, startPoint y: 174, endPoint x: 312, endPoint y: 172, distance: 29.8
click at [312, 173] on div "Brand/Vendor Build" at bounding box center [358, 177] width 224 height 22
click at [307, 202] on div "Price" at bounding box center [283, 196] width 75 height 13
type input "888.50"
drag, startPoint x: 361, startPoint y: 198, endPoint x: 322, endPoint y: 198, distance: 38.6
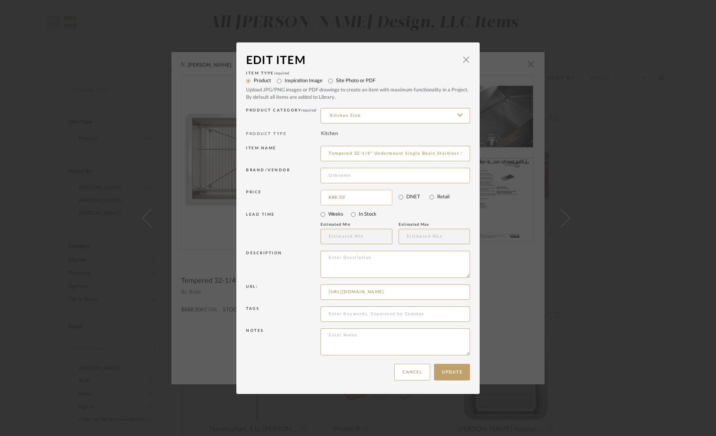
click at [322, 198] on input "888.50" at bounding box center [357, 197] width 72 height 15
drag, startPoint x: 366, startPoint y: 200, endPoint x: 322, endPoint y: 198, distance: 44.1
click at [322, 198] on input "888.50" at bounding box center [357, 197] width 72 height 15
click at [360, 177] on input at bounding box center [395, 175] width 149 height 15
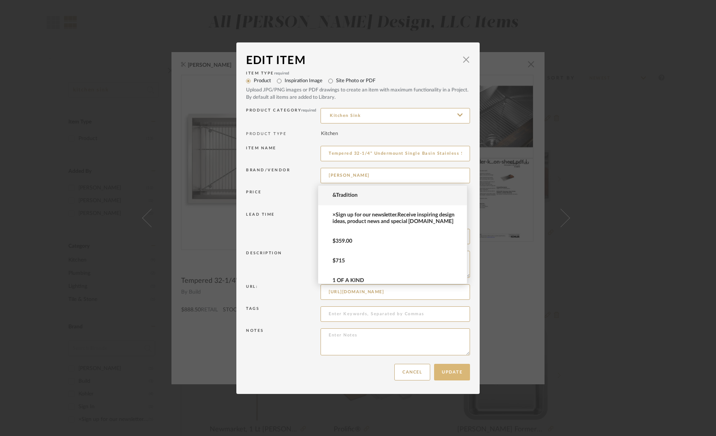
type input "[PERSON_NAME]"
click at [450, 371] on button "Update" at bounding box center [452, 372] width 36 height 17
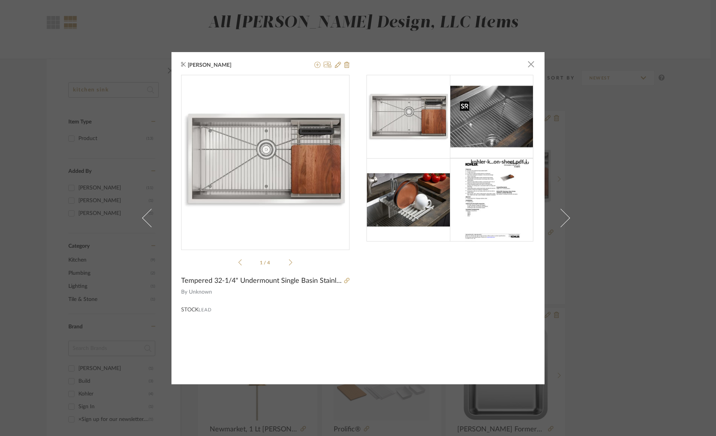
click at [495, 184] on img at bounding box center [492, 199] width 64 height 83
click at [531, 68] on span "button" at bounding box center [530, 64] width 15 height 15
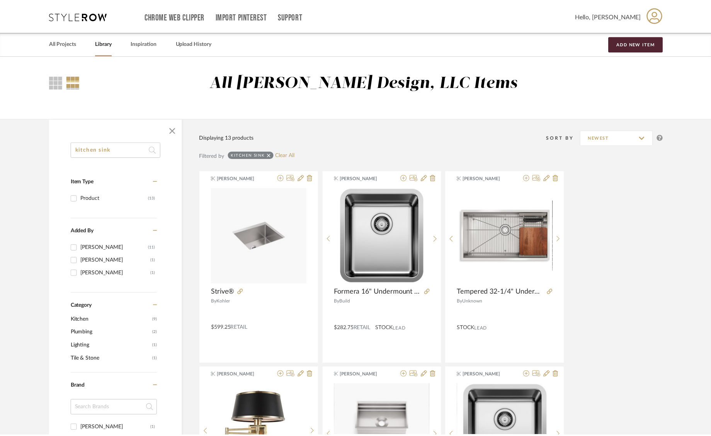
scroll to position [60, 0]
